Goal: Task Accomplishment & Management: Use online tool/utility

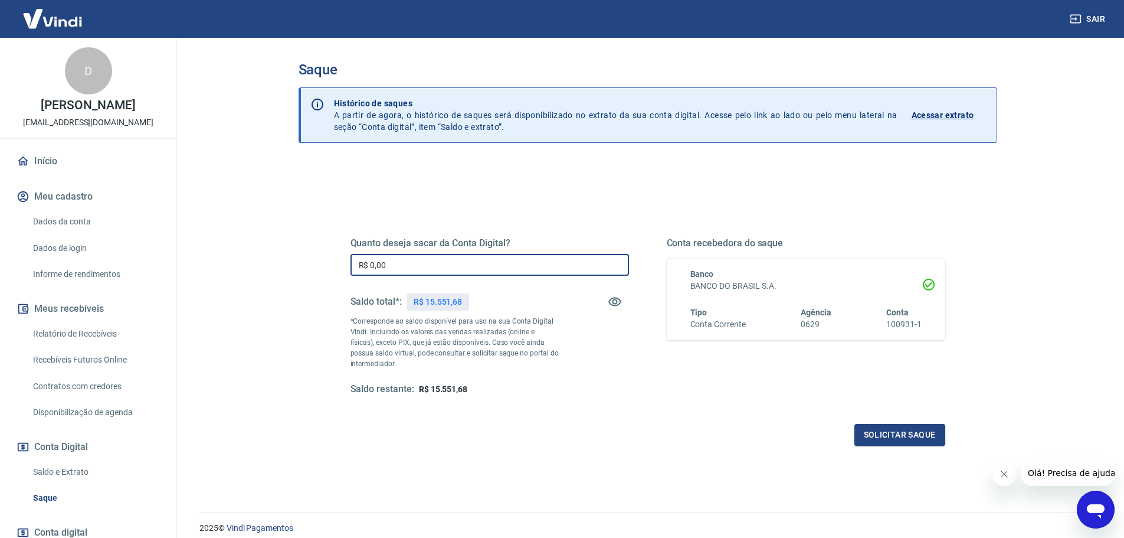
click at [426, 272] on input "R$ 0,00" at bounding box center [490, 265] width 279 height 22
type input "R$ 15.500,00"
click at [905, 443] on button "Solicitar saque" at bounding box center [899, 435] width 91 height 22
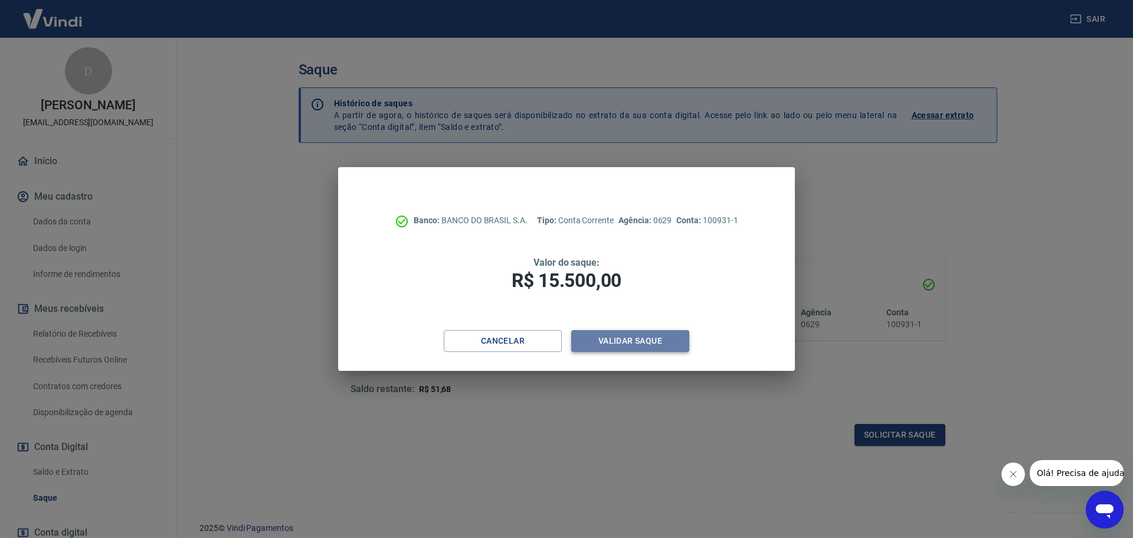
click at [624, 335] on button "Validar saque" at bounding box center [630, 341] width 118 height 22
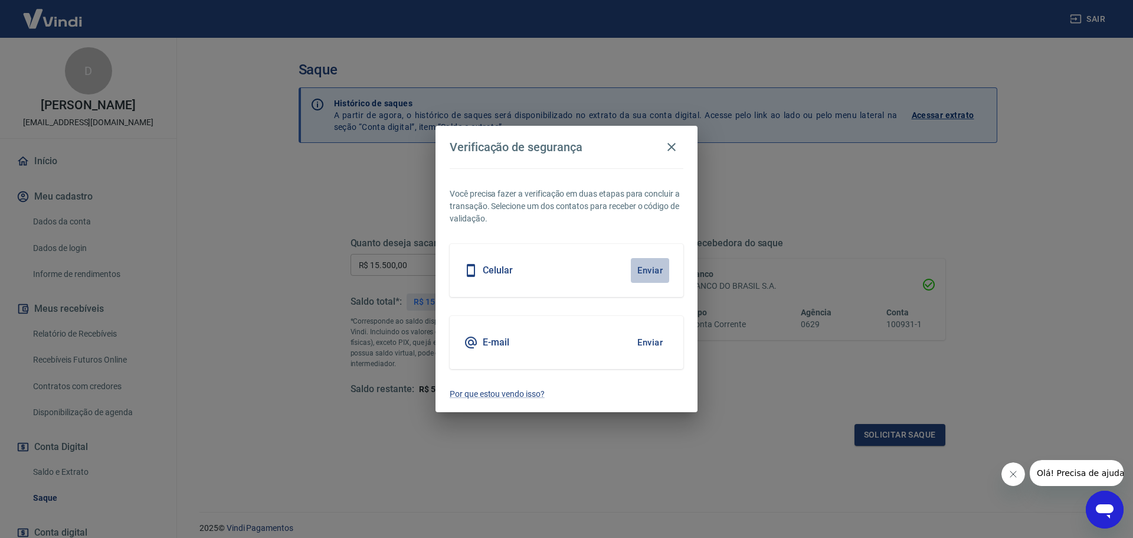
click at [656, 266] on button "Enviar" at bounding box center [650, 270] width 38 height 25
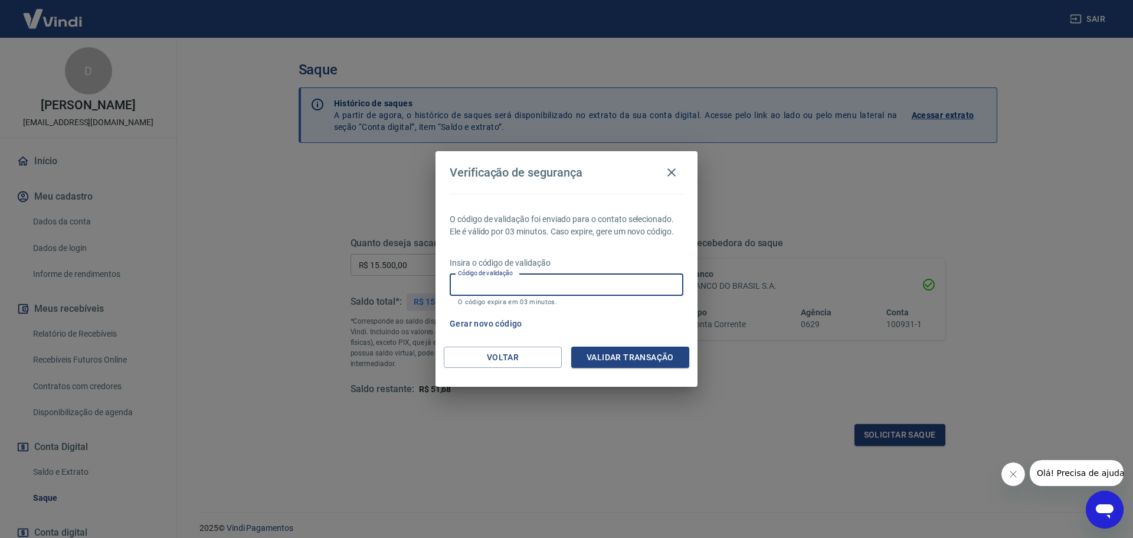
click at [541, 285] on input "Código de validação" at bounding box center [567, 285] width 234 height 22
type input "1"
type input "213542"
click at [604, 353] on button "Validar transação" at bounding box center [630, 357] width 118 height 22
